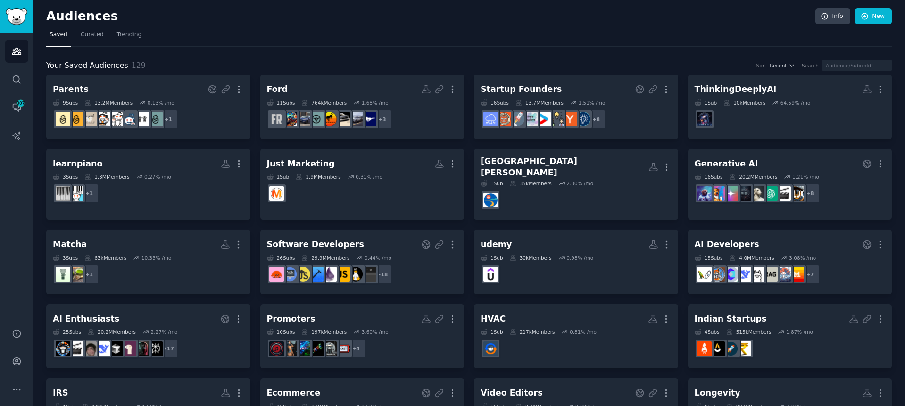
click at [17, 229] on div "Audiences Search Conversations 307 AI Reports" at bounding box center [16, 175] width 33 height 284
click at [19, 360] on icon "Sidebar" at bounding box center [17, 362] width 10 height 10
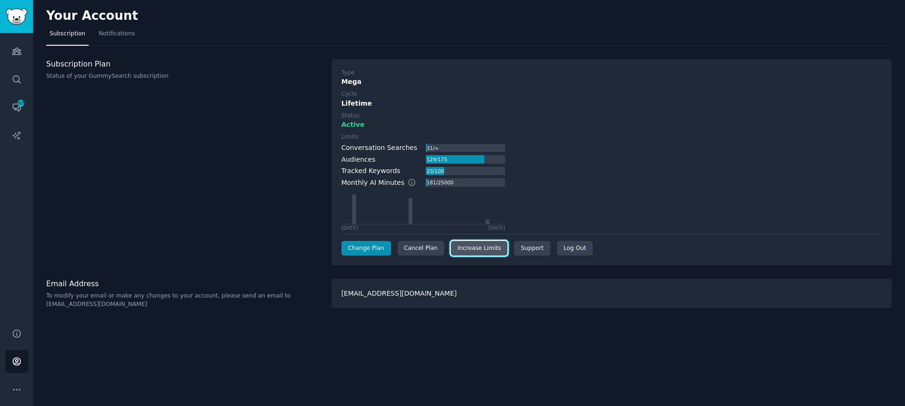
click at [409, 253] on link "Increase Limits" at bounding box center [479, 248] width 57 height 15
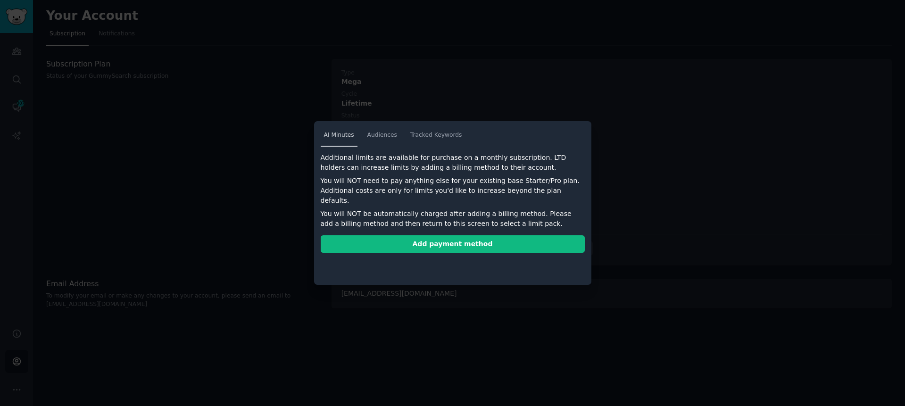
click at [348, 136] on span "AI Minutes" at bounding box center [339, 135] width 30 height 8
